Goal: Browse casually

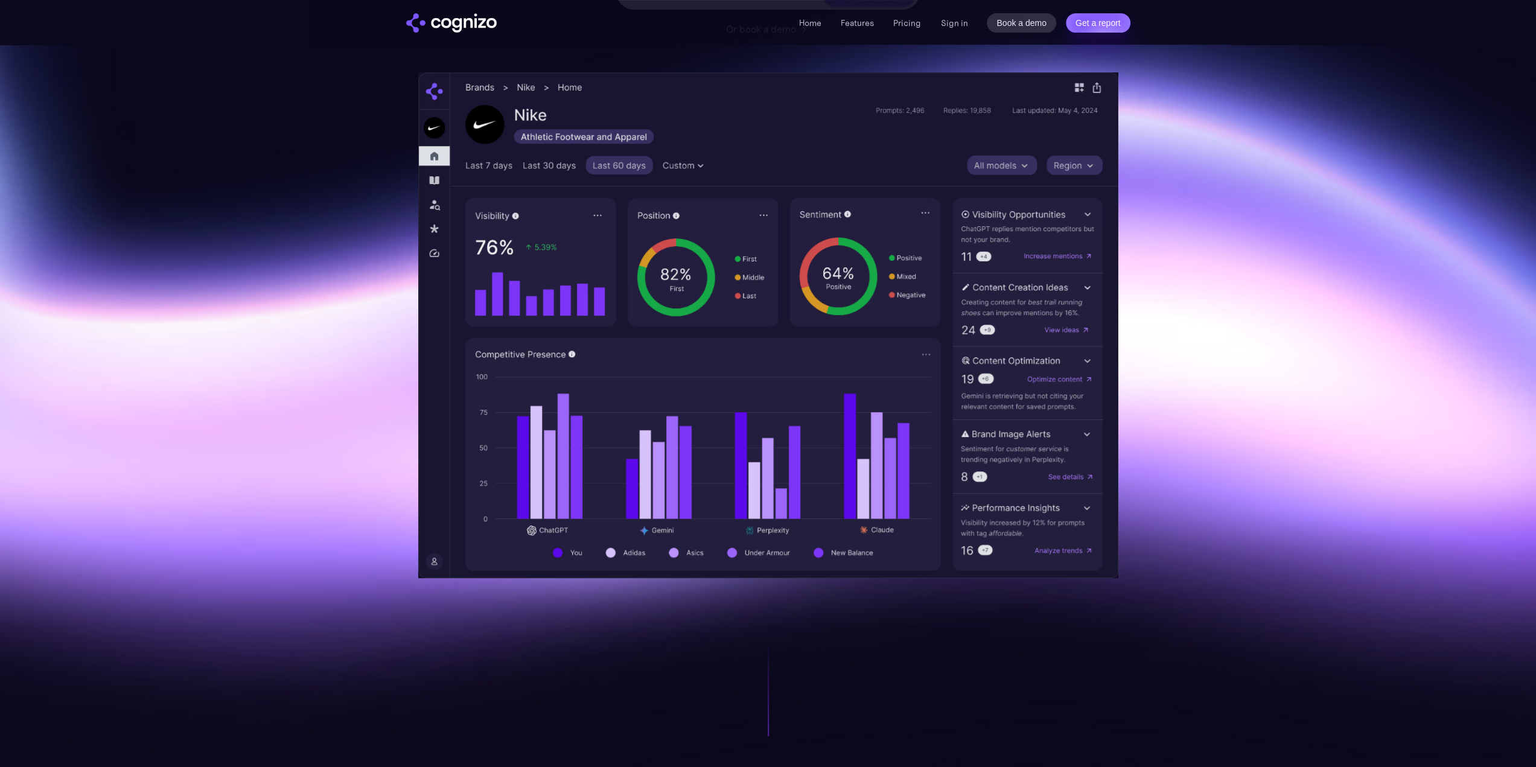
scroll to position [310, 0]
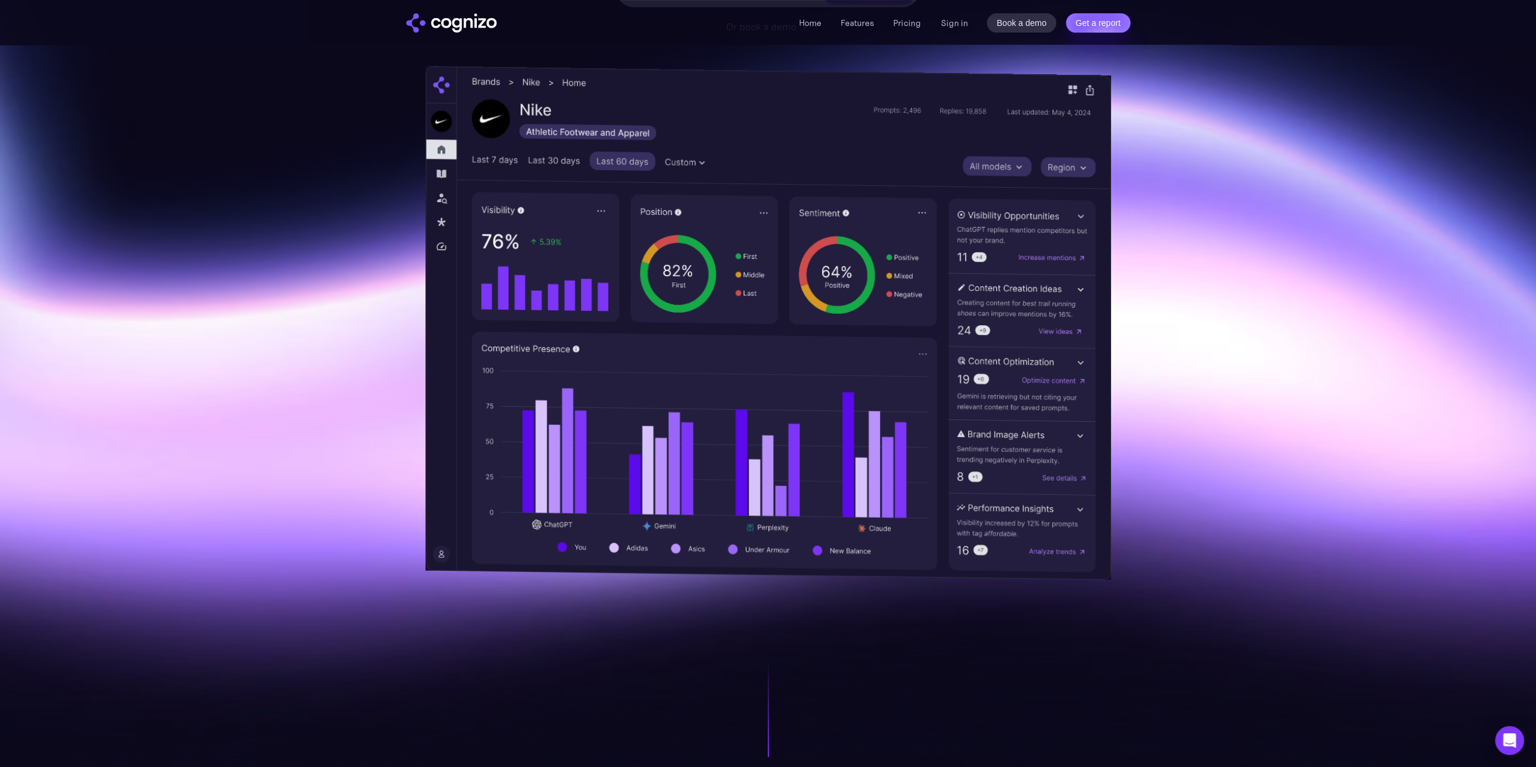
drag, startPoint x: 1044, startPoint y: 259, endPoint x: 1044, endPoint y: 272, distance: 13.3
click at [1044, 259] on img at bounding box center [768, 323] width 685 height 514
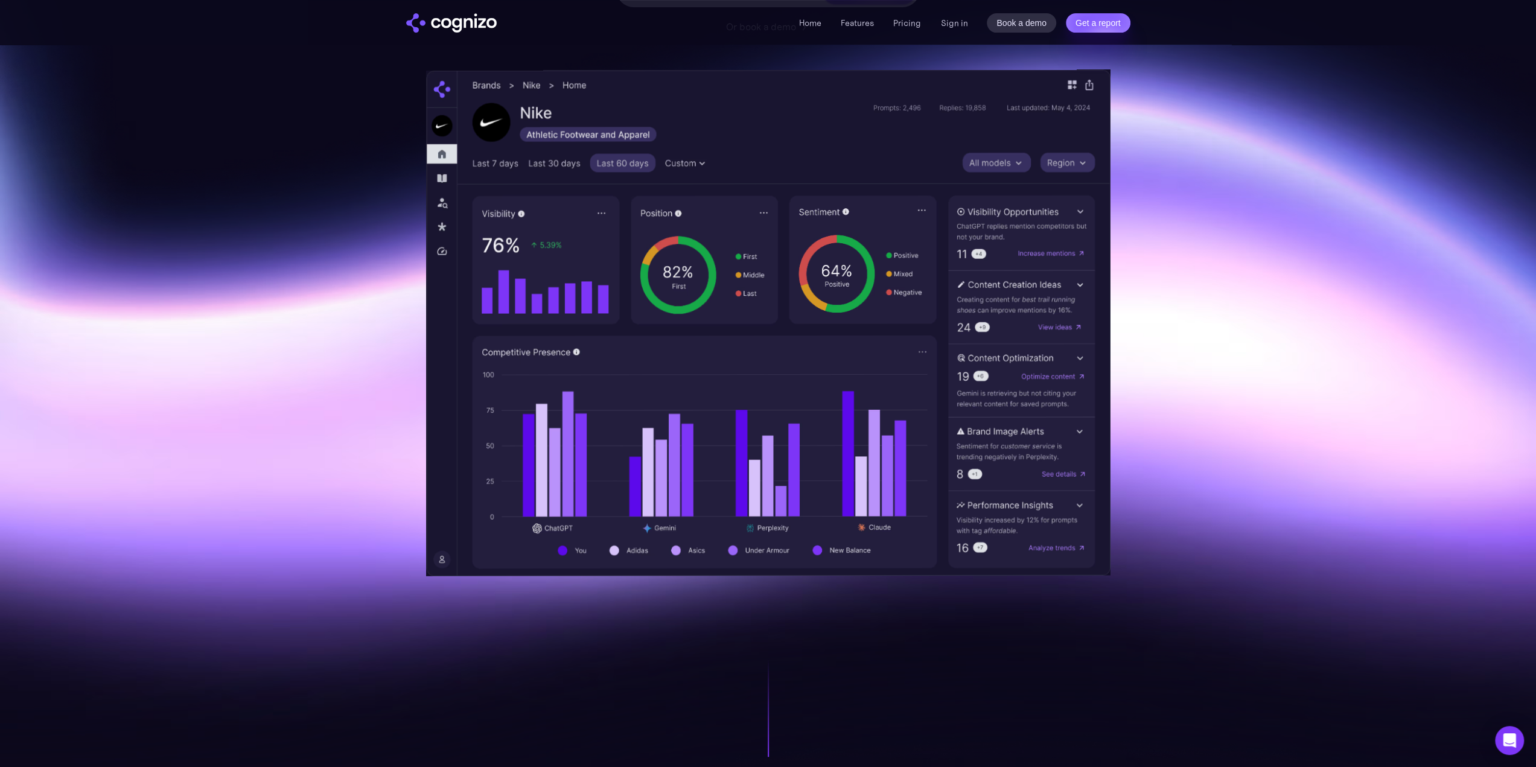
click at [1056, 329] on img at bounding box center [768, 322] width 684 height 506
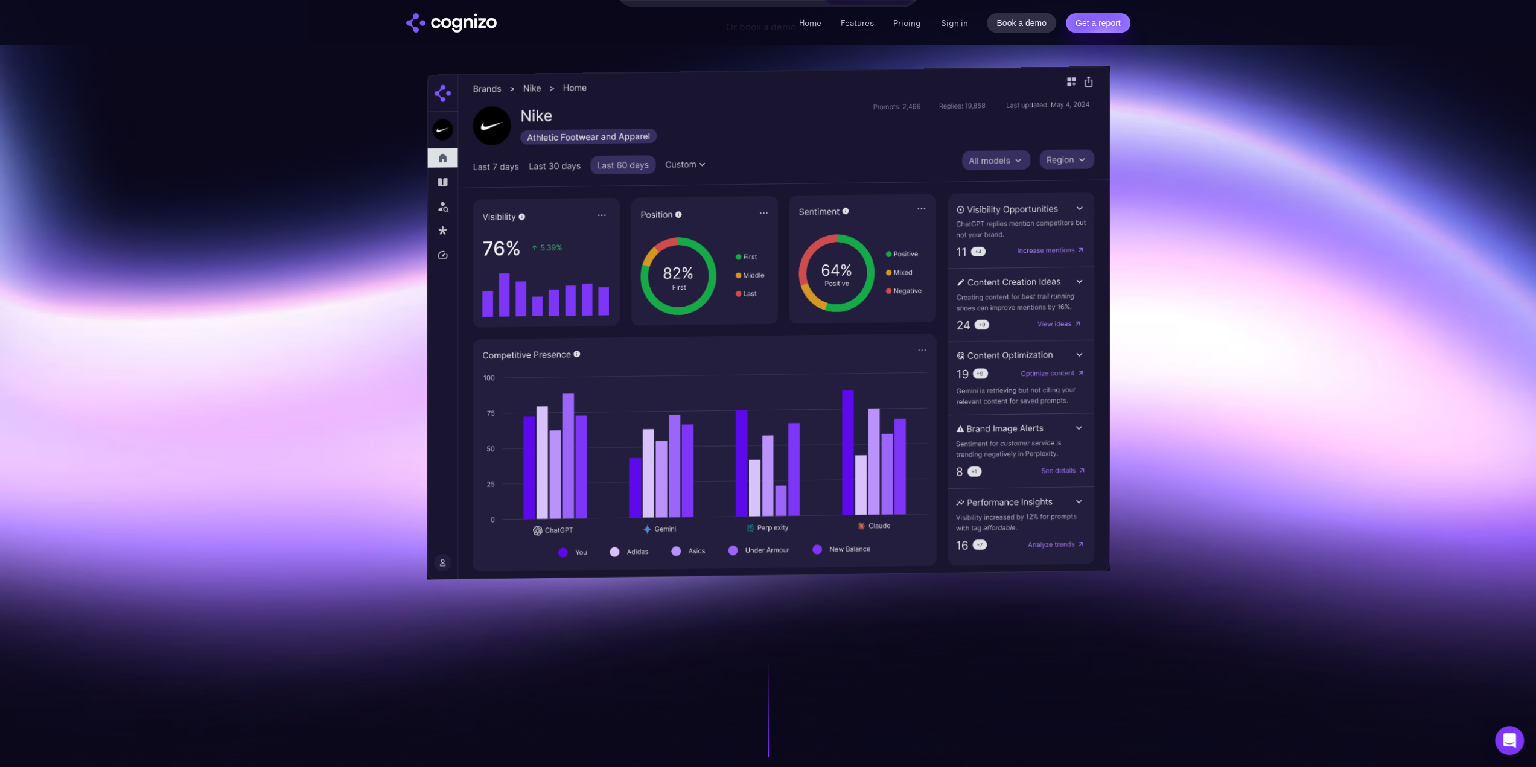
click at [1068, 375] on img at bounding box center [768, 323] width 683 height 514
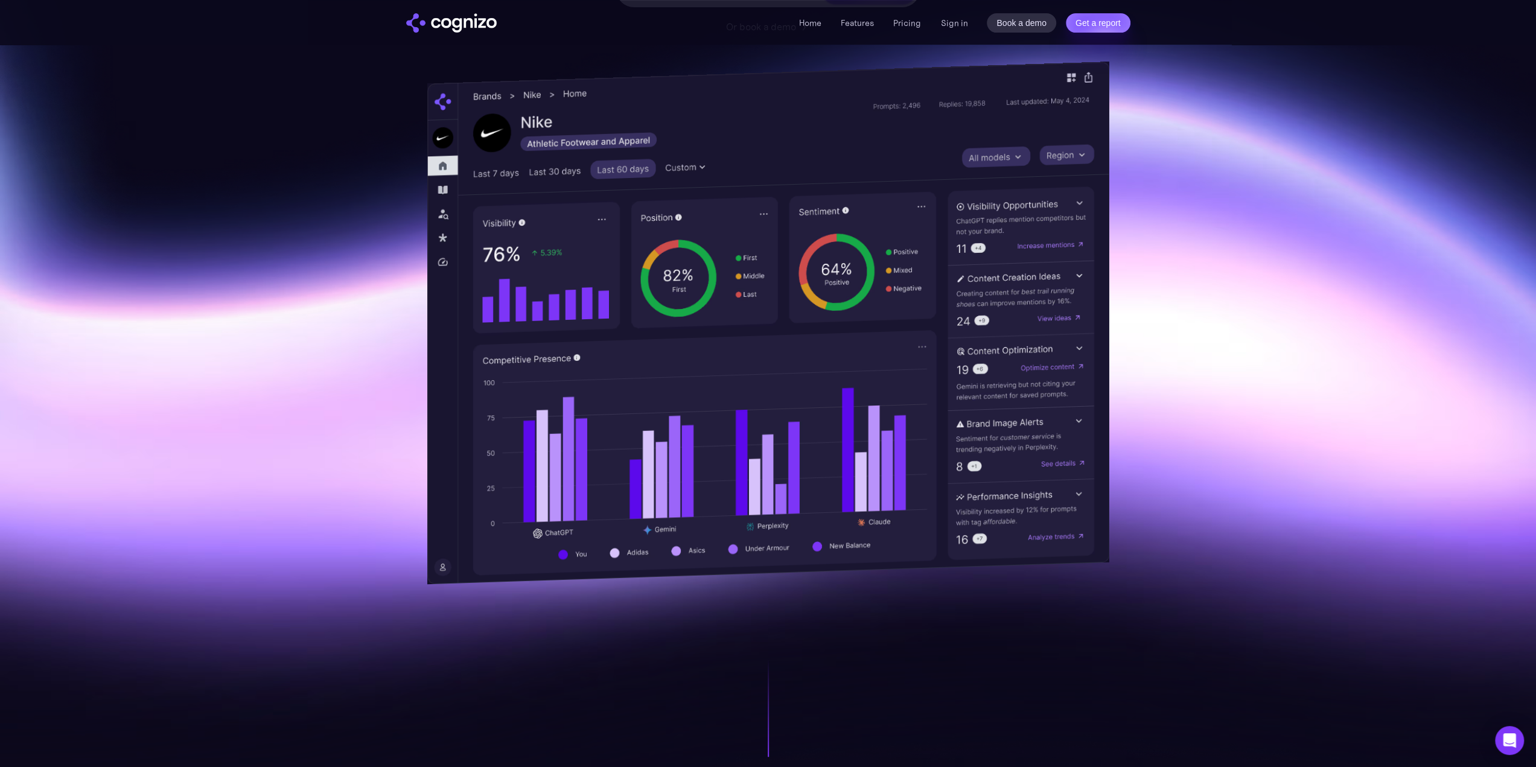
click at [1070, 459] on img at bounding box center [768, 323] width 683 height 523
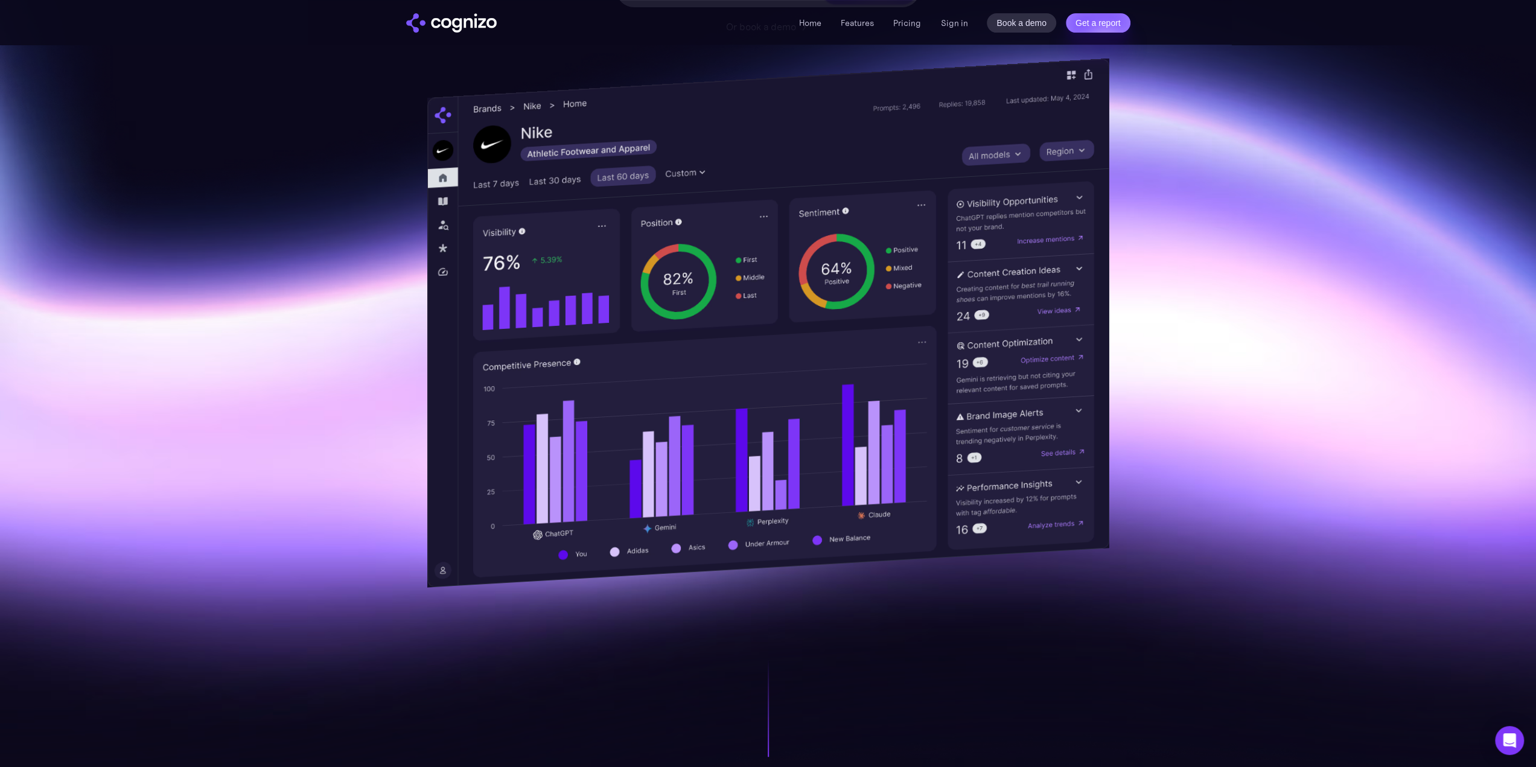
click at [1068, 541] on img at bounding box center [768, 323] width 682 height 529
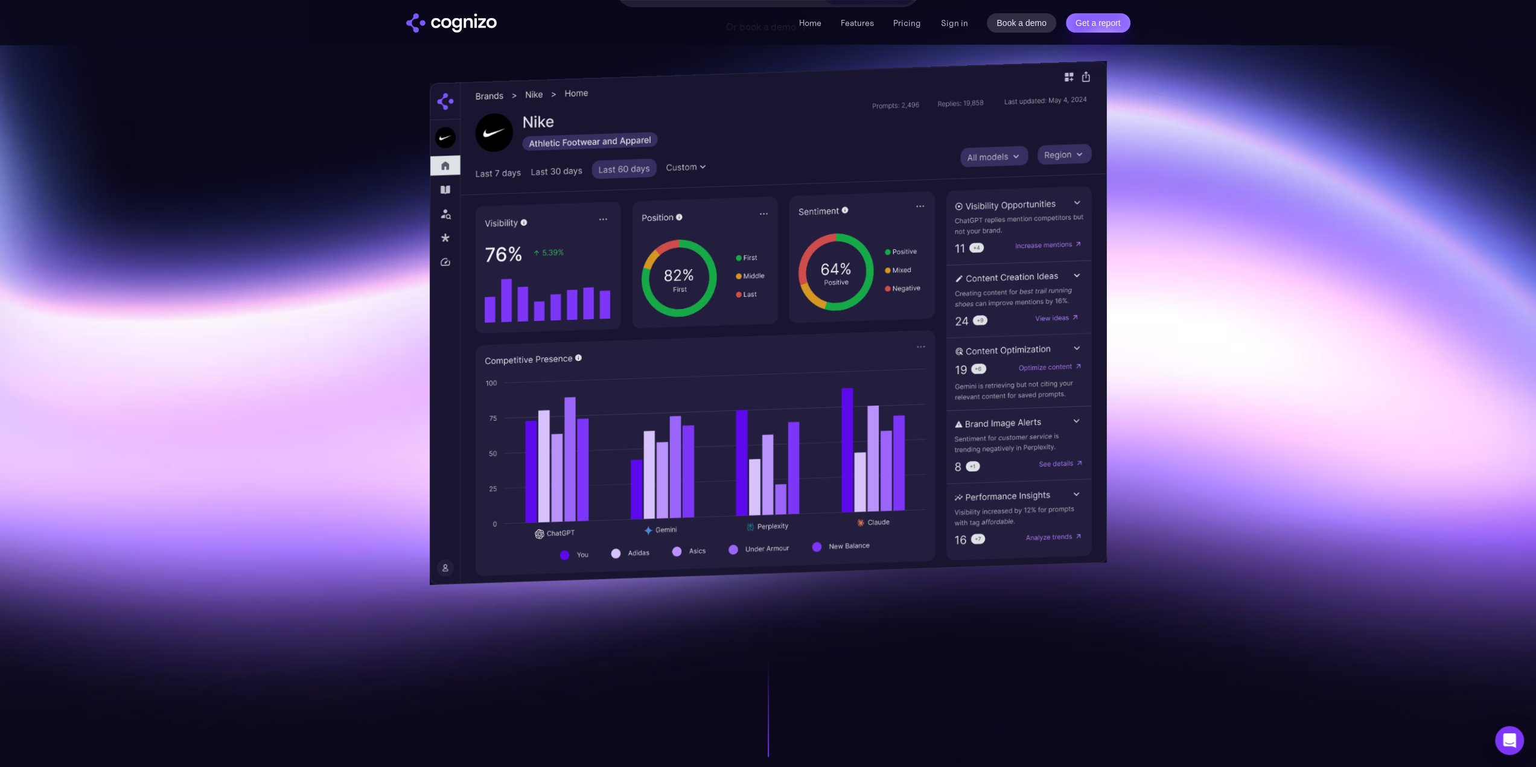
click at [439, 184] on img at bounding box center [768, 323] width 677 height 525
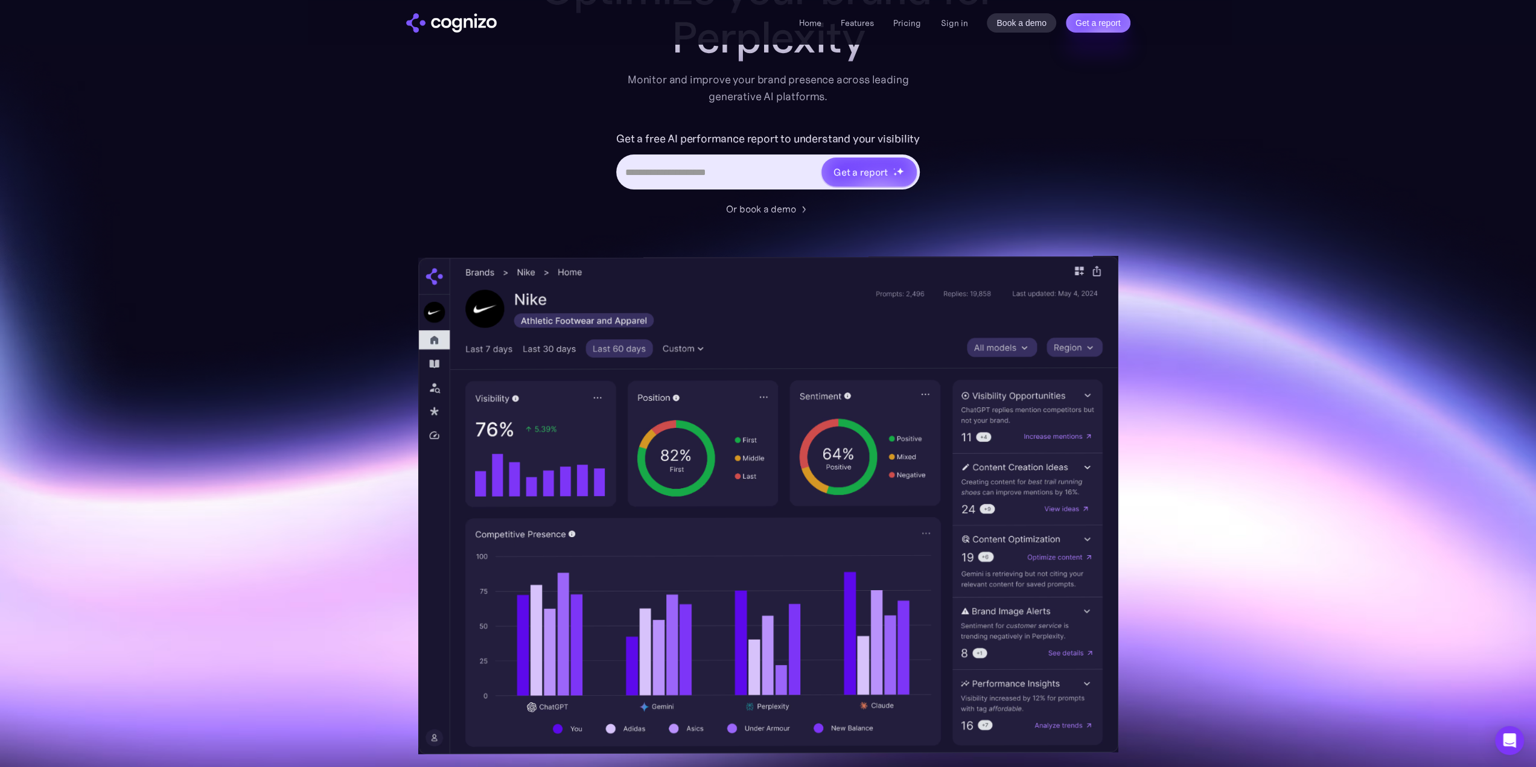
scroll to position [131, 0]
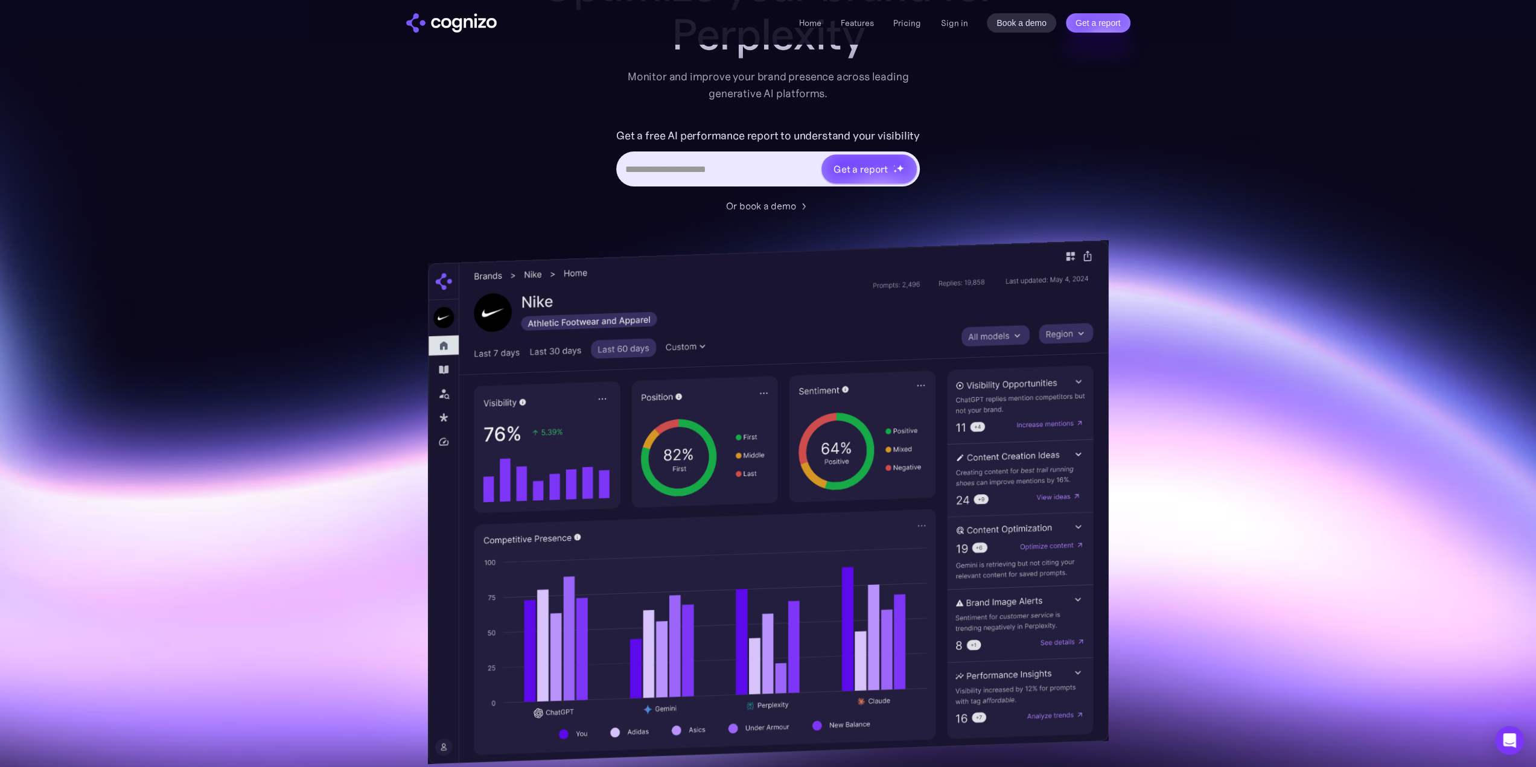
click at [443, 367] on img at bounding box center [768, 502] width 680 height 524
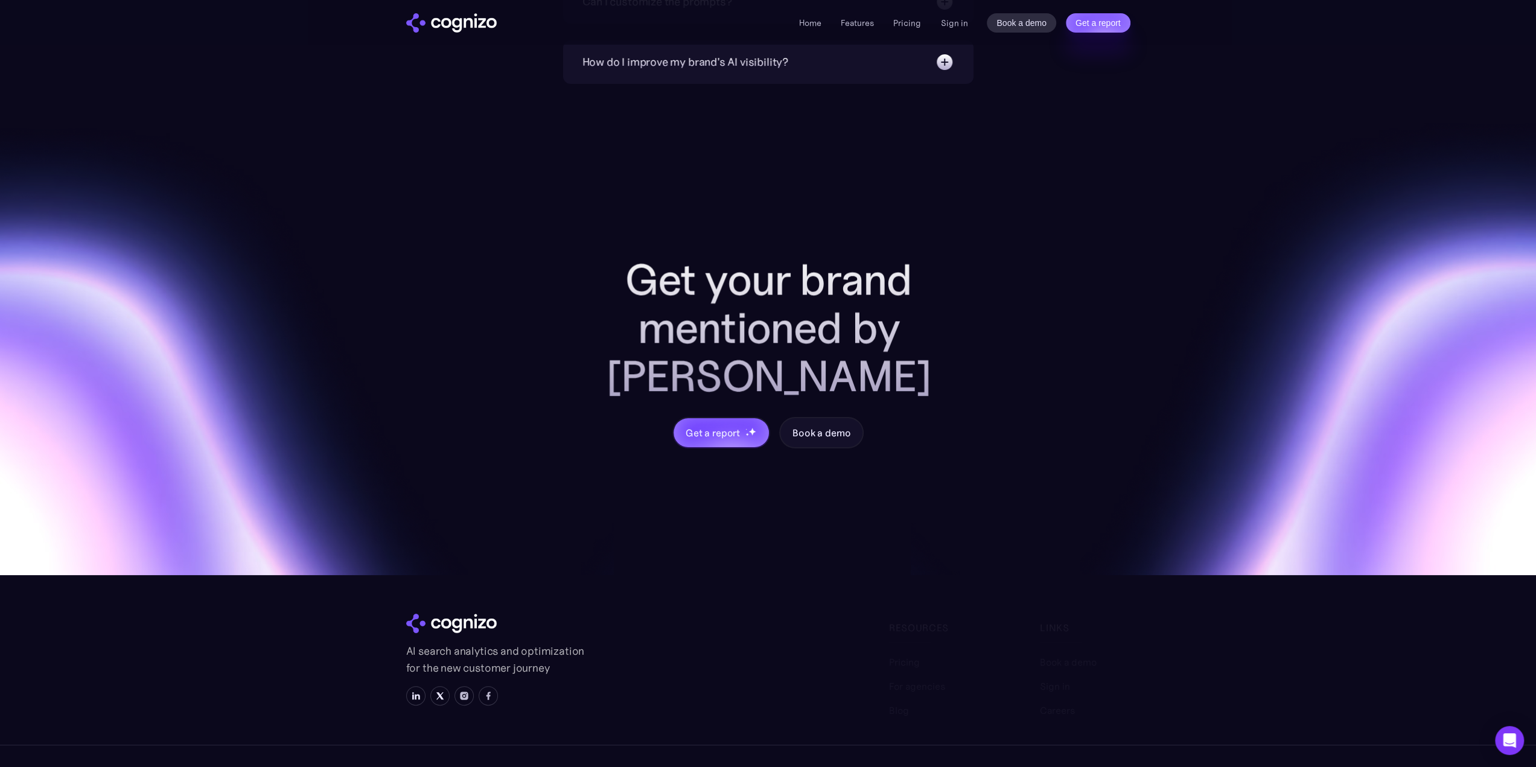
scroll to position [4550, 0]
drag, startPoint x: 589, startPoint y: 176, endPoint x: 616, endPoint y: 177, distance: 27.8
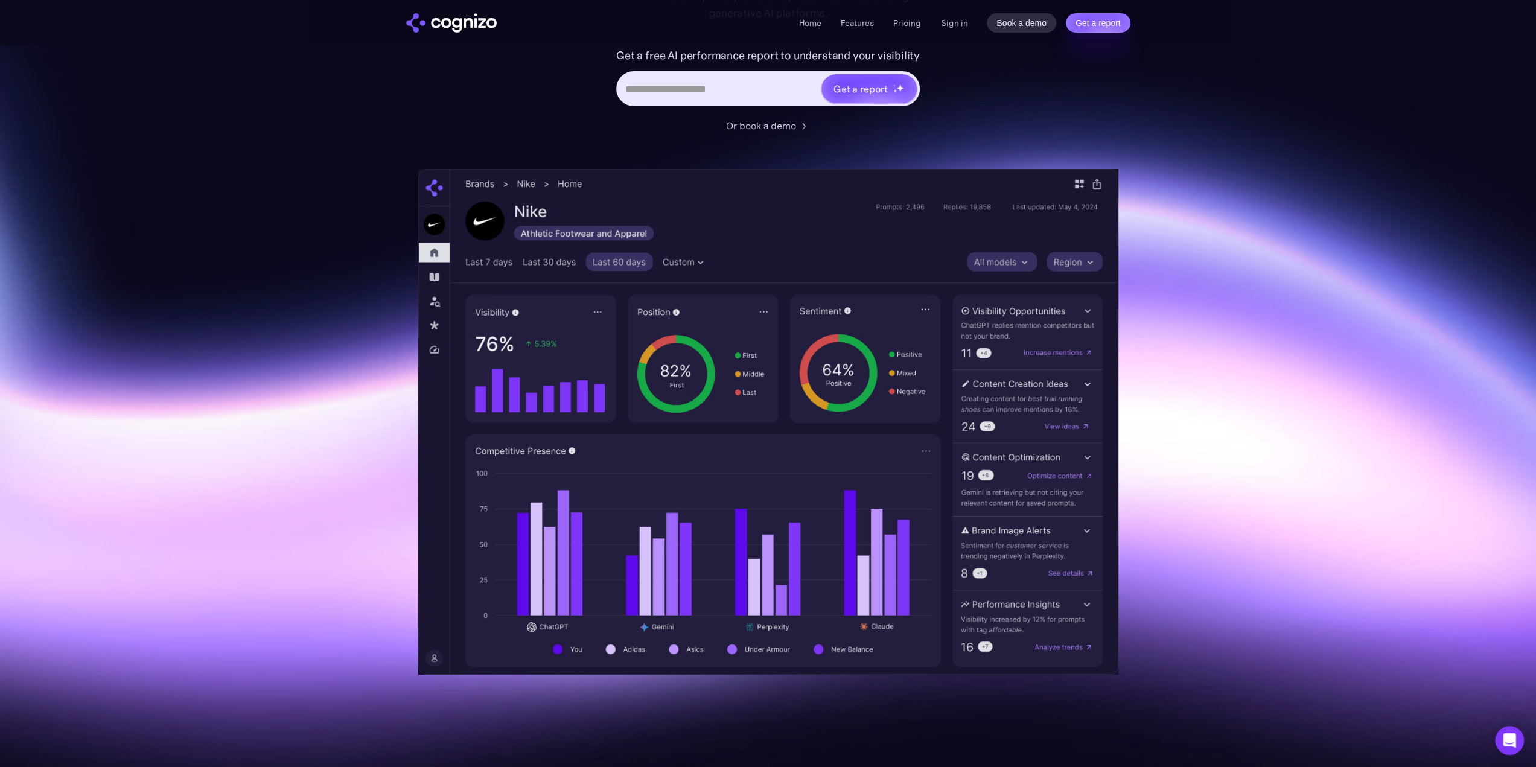
scroll to position [212, 0]
